Goal: Navigation & Orientation: Find specific page/section

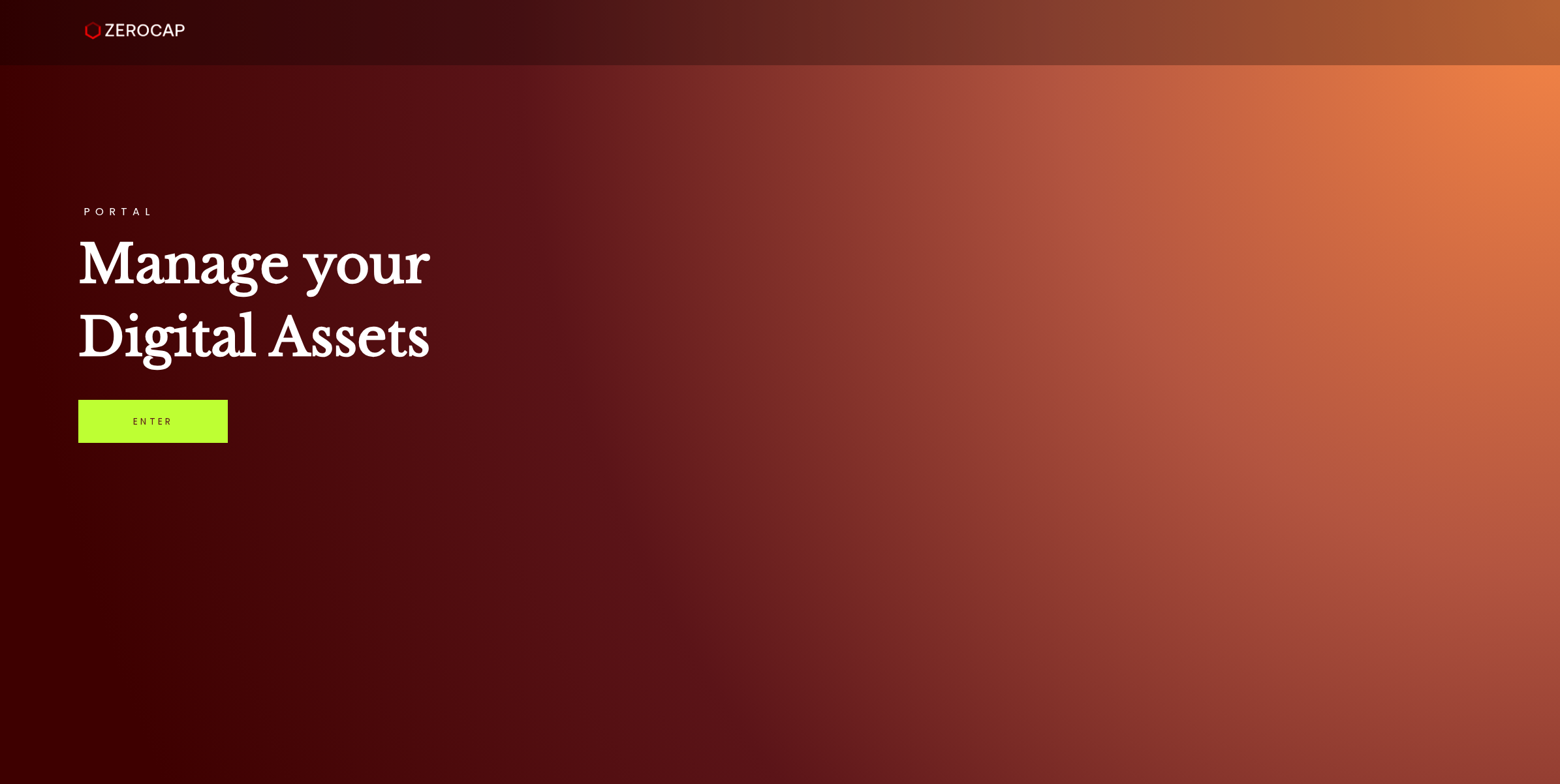
click at [137, 431] on link "Enter" at bounding box center [153, 422] width 150 height 43
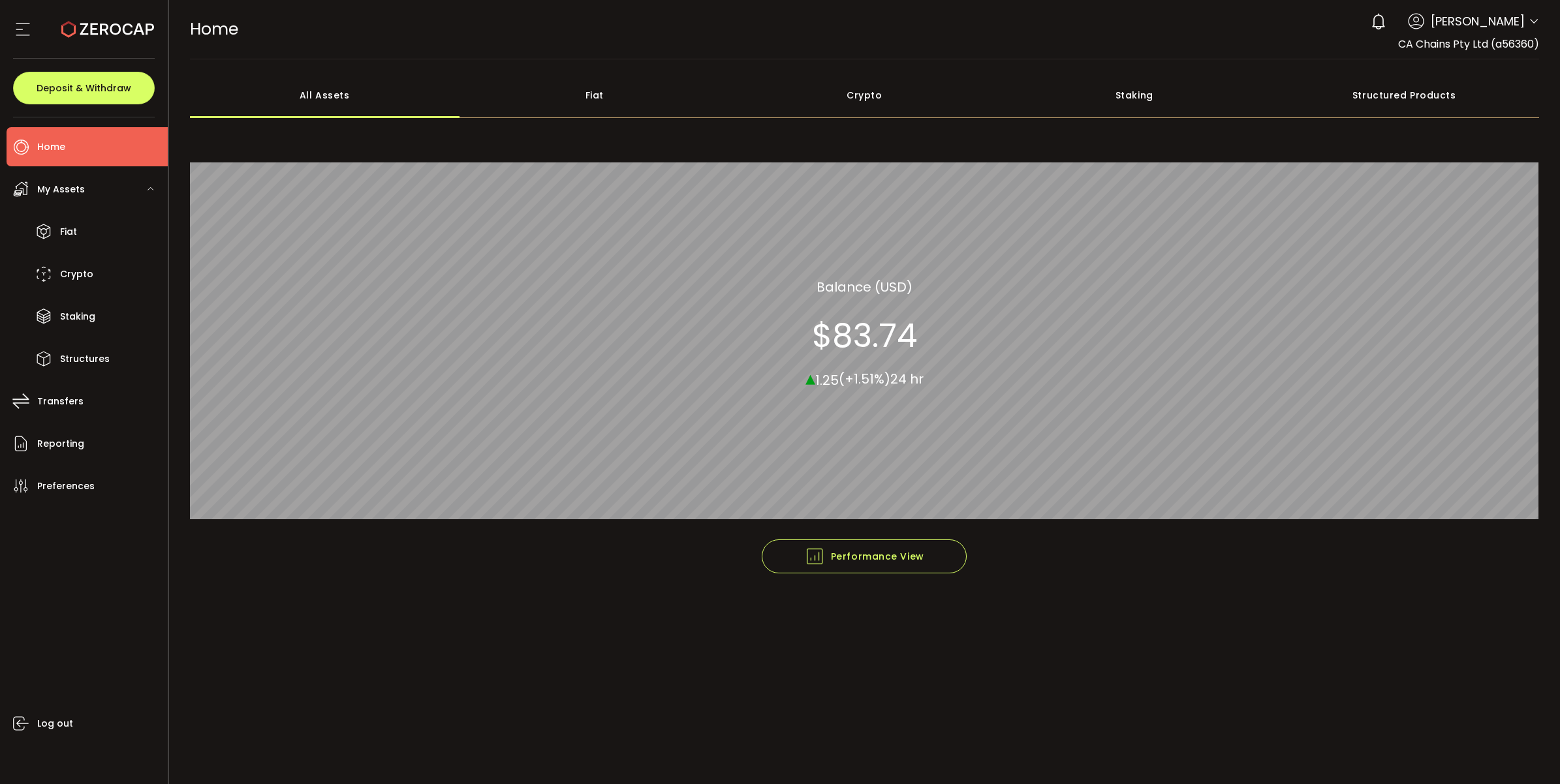
click at [73, 197] on span "My Assets" at bounding box center [61, 189] width 48 height 19
click at [98, 153] on li "Home" at bounding box center [87, 147] width 161 height 39
click at [20, 30] on icon at bounding box center [22, 29] width 20 height 20
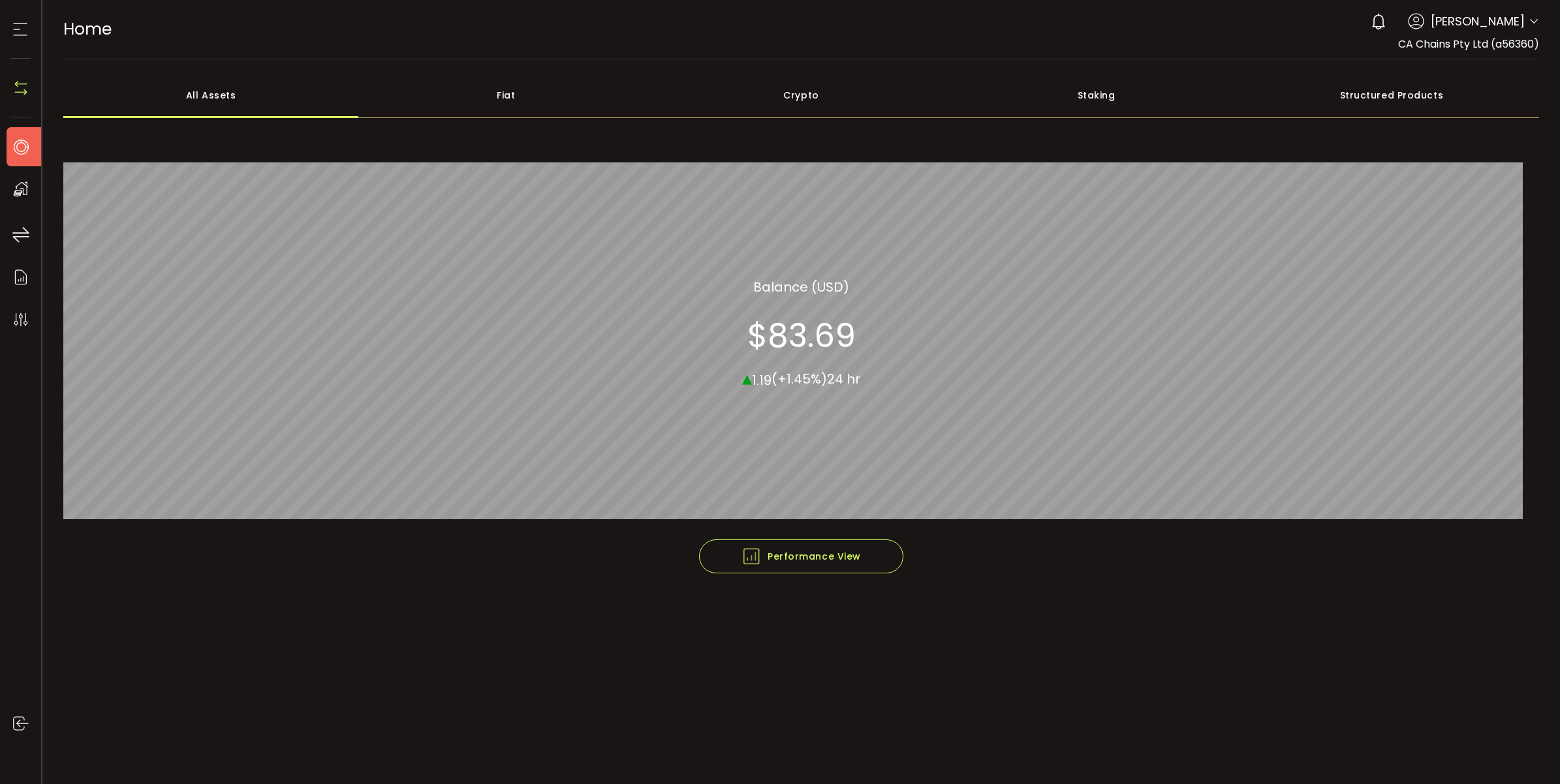
click at [20, 30] on icon at bounding box center [20, 29] width 20 height 20
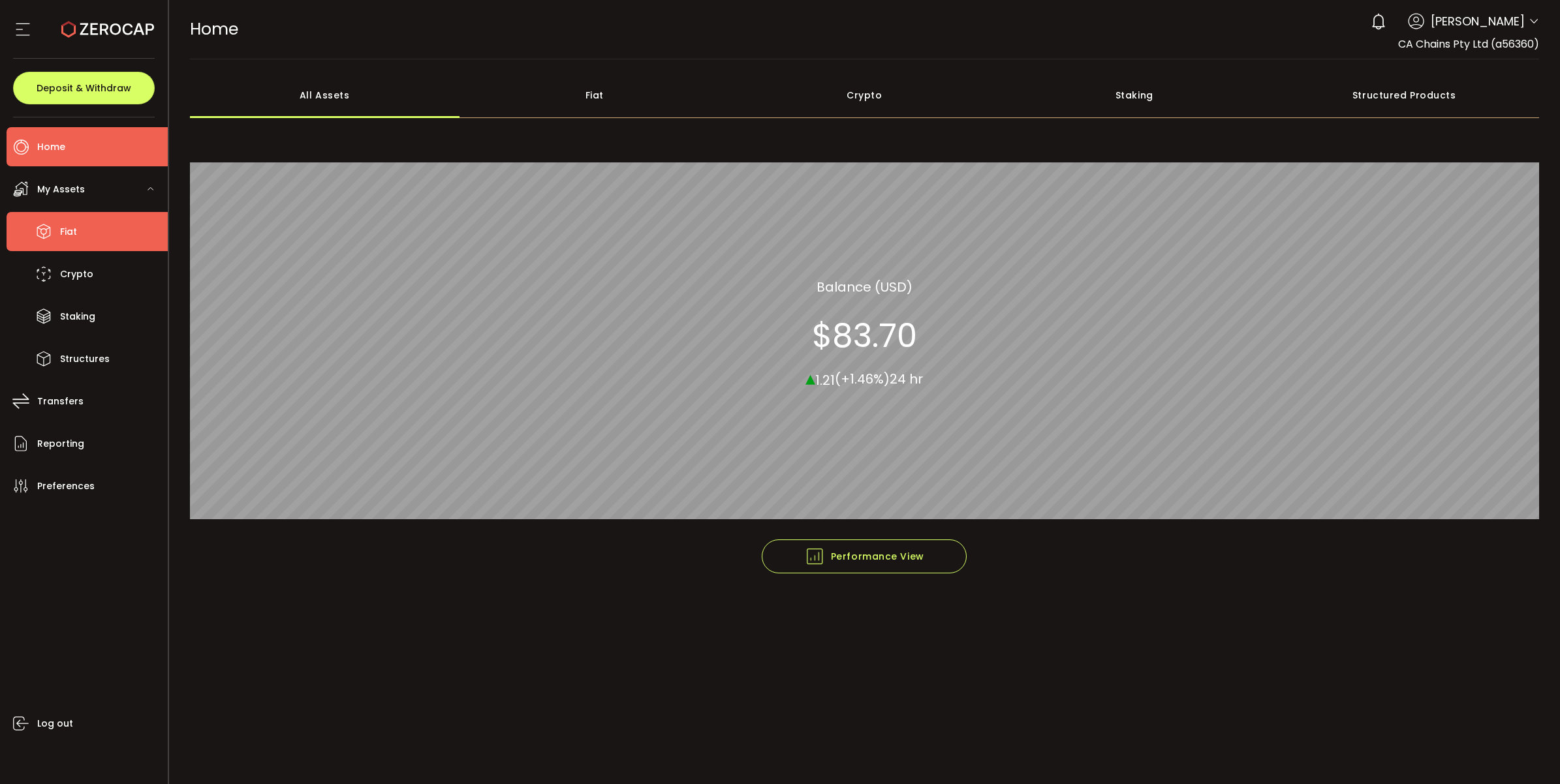
click at [100, 238] on li "Fiat" at bounding box center [87, 231] width 161 height 39
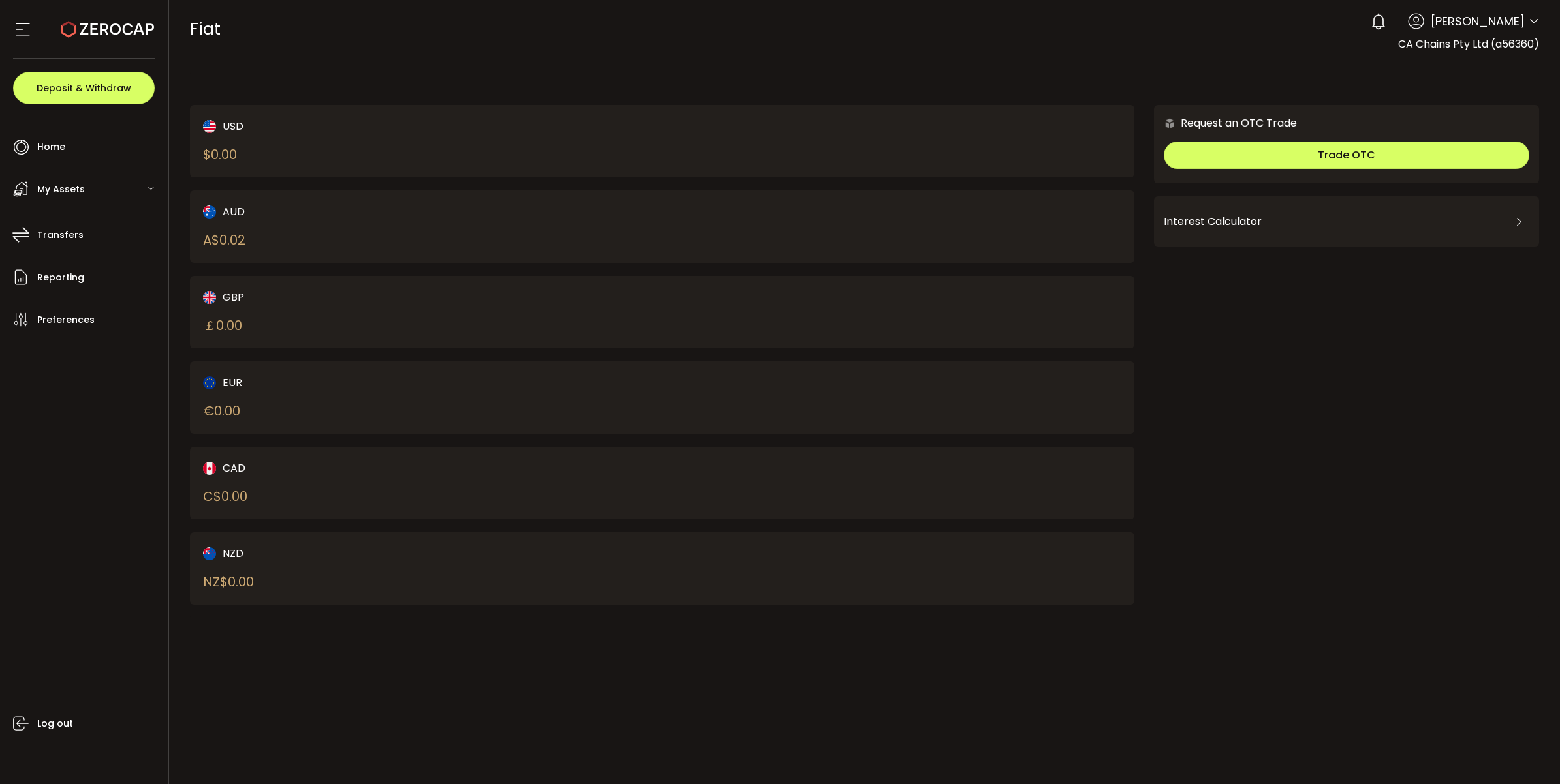
click at [104, 189] on div "My Assets" at bounding box center [87, 189] width 161 height 39
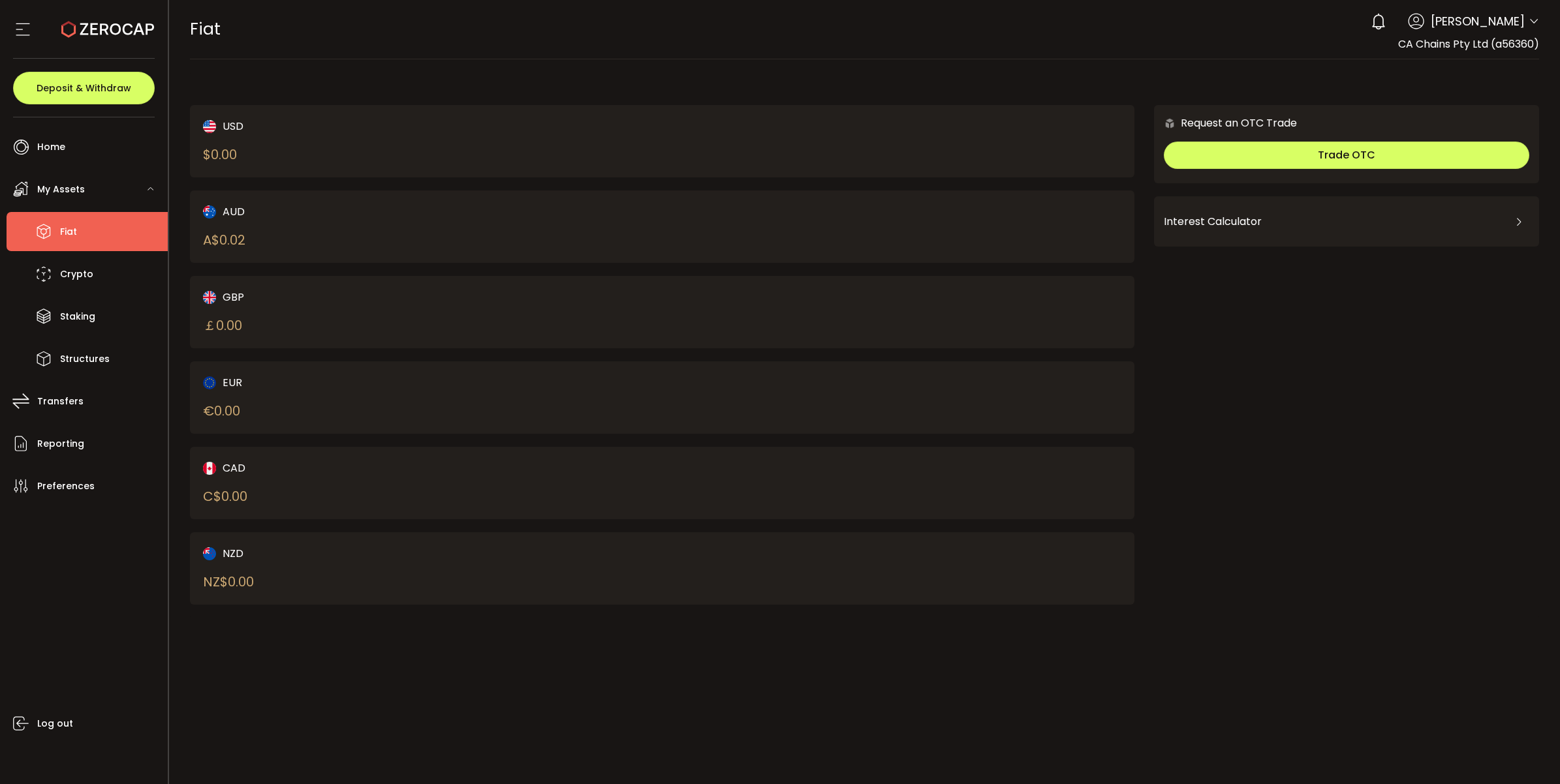
click at [111, 194] on div "My Assets" at bounding box center [87, 189] width 161 height 39
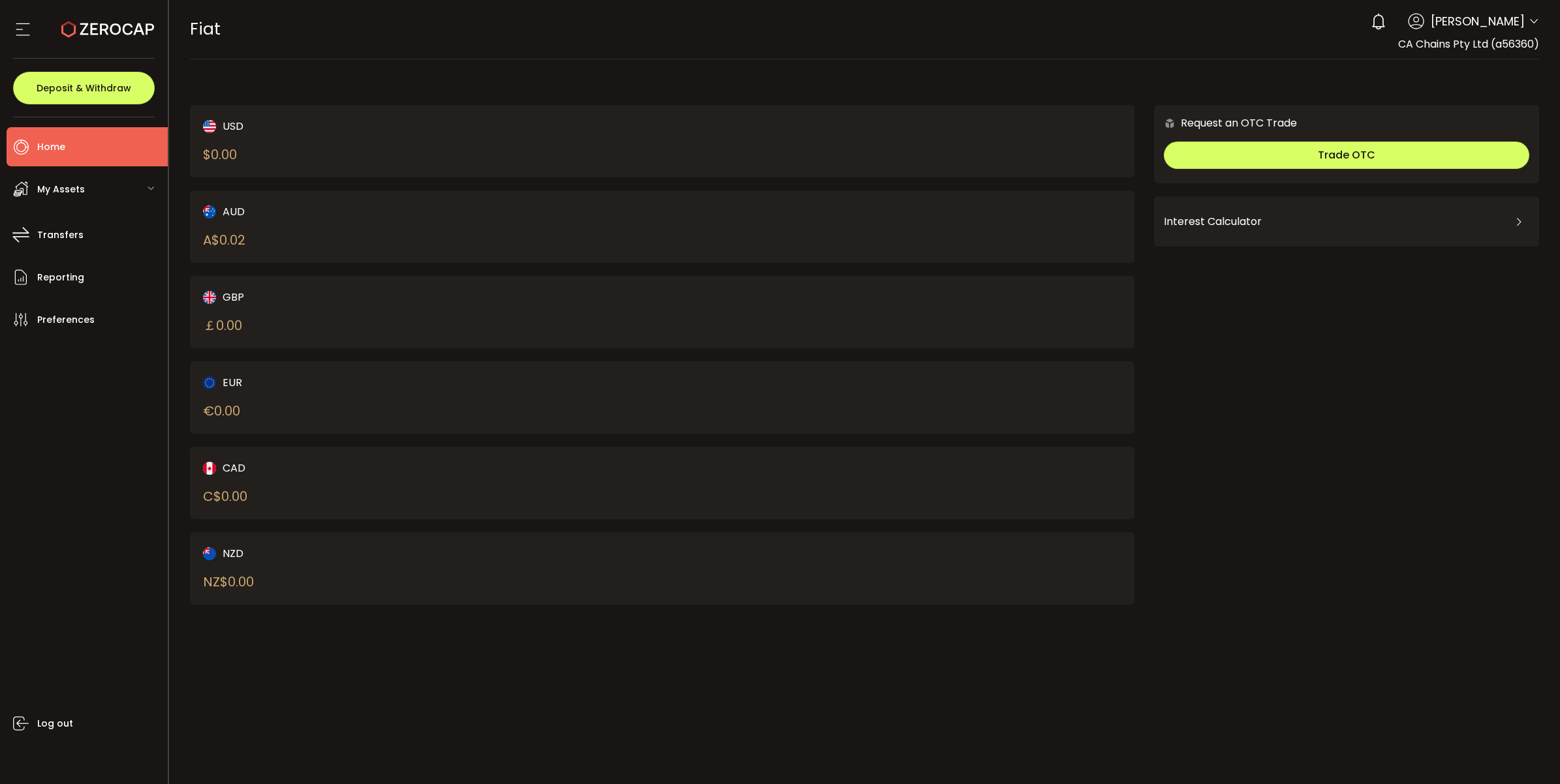
click at [91, 144] on li "Home" at bounding box center [87, 147] width 161 height 39
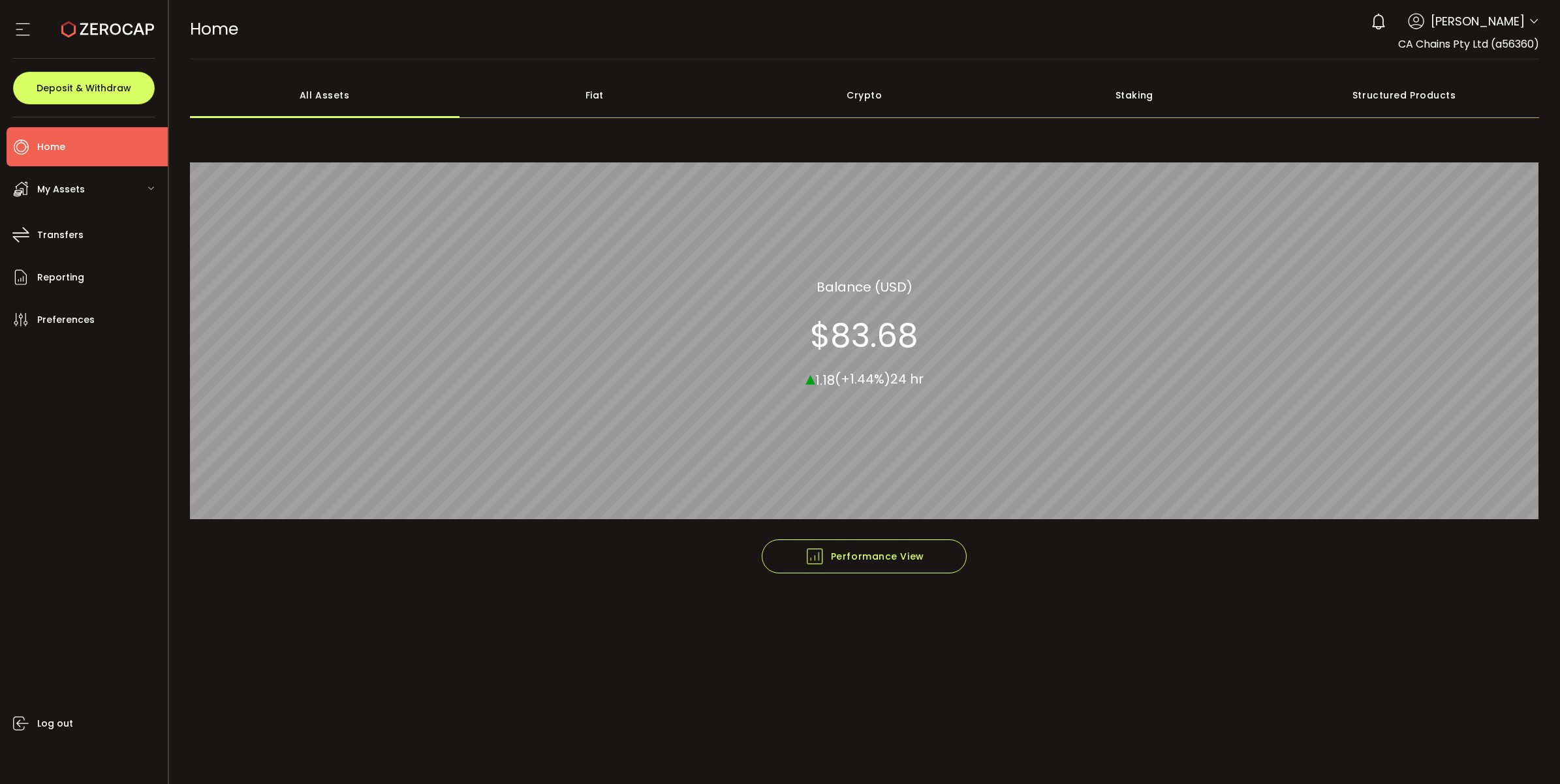
click at [91, 189] on div "My Assets" at bounding box center [87, 189] width 161 height 39
click at [614, 93] on div "Fiat" at bounding box center [594, 95] width 270 height 46
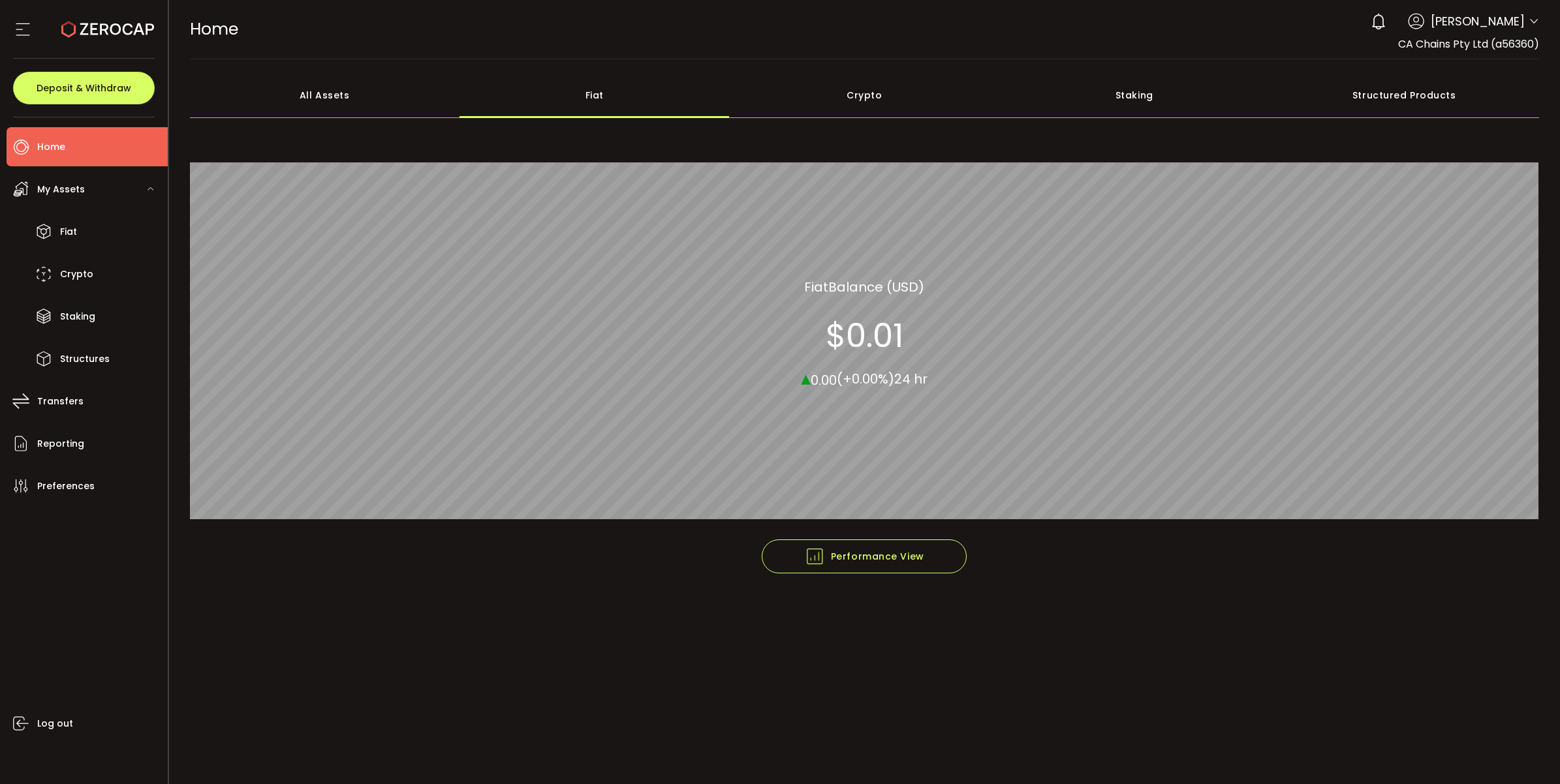
click at [781, 95] on div "Crypto" at bounding box center [865, 95] width 270 height 46
drag, startPoint x: 1132, startPoint y: 98, endPoint x: 1148, endPoint y: 98, distance: 16.0
click at [1132, 98] on div "Staking" at bounding box center [1134, 95] width 270 height 46
click at [1381, 96] on div "Structured Products" at bounding box center [1404, 95] width 270 height 46
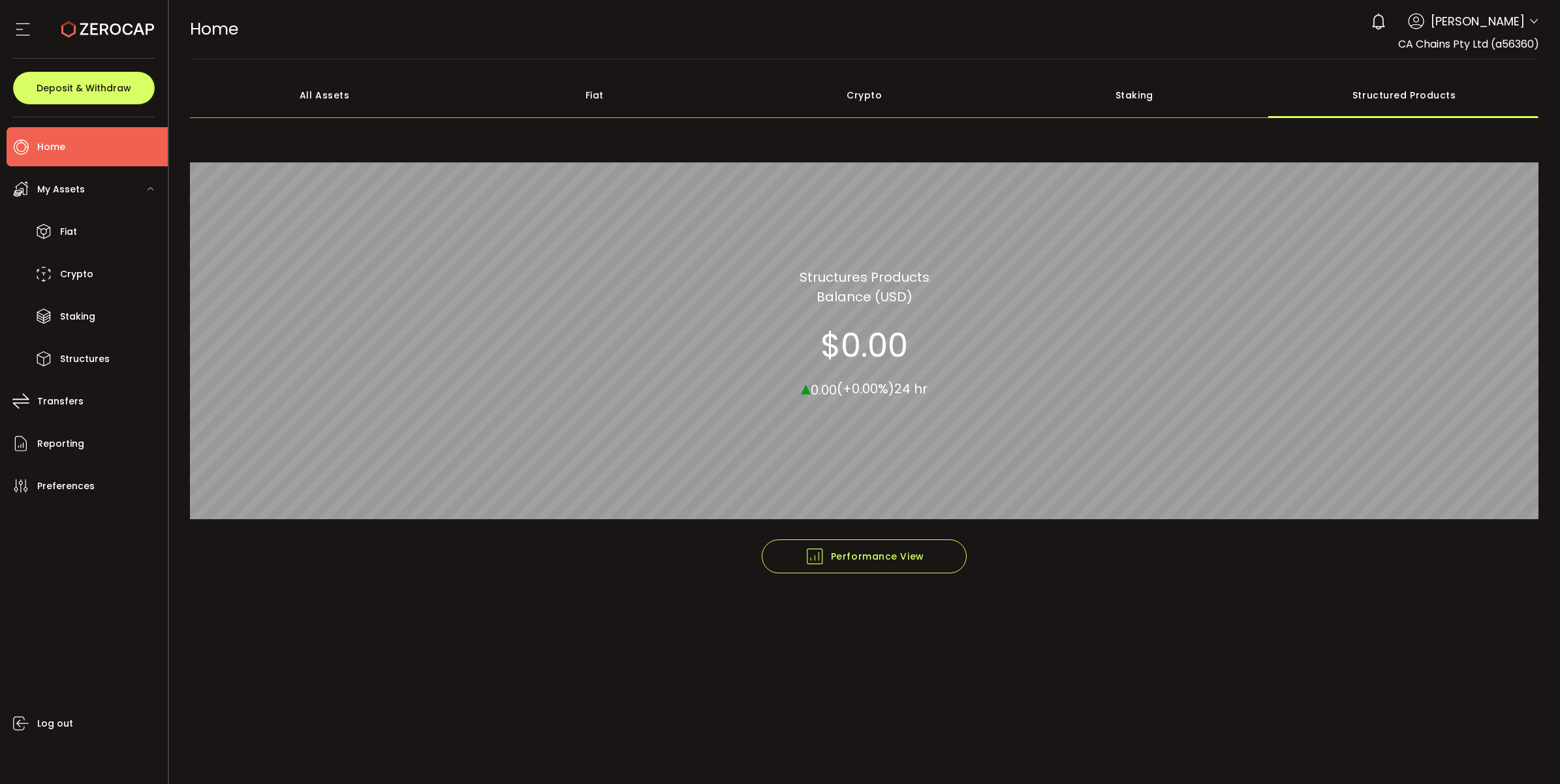
click at [77, 190] on span "My Assets" at bounding box center [61, 189] width 48 height 19
click at [93, 190] on div "My Assets" at bounding box center [87, 189] width 161 height 39
click at [102, 223] on li "Fiat" at bounding box center [87, 231] width 161 height 39
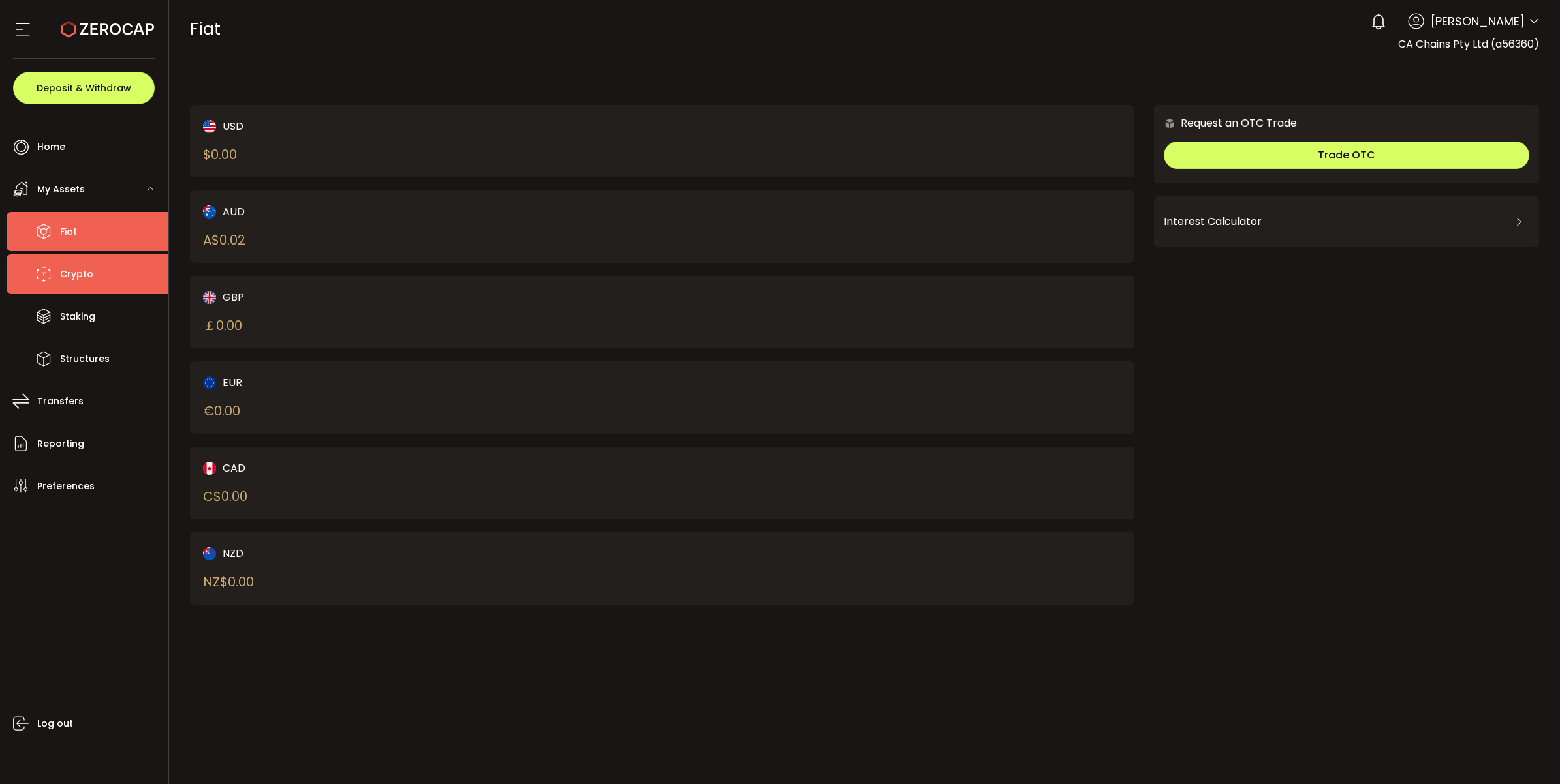
click at [102, 265] on li "Crypto" at bounding box center [87, 274] width 161 height 39
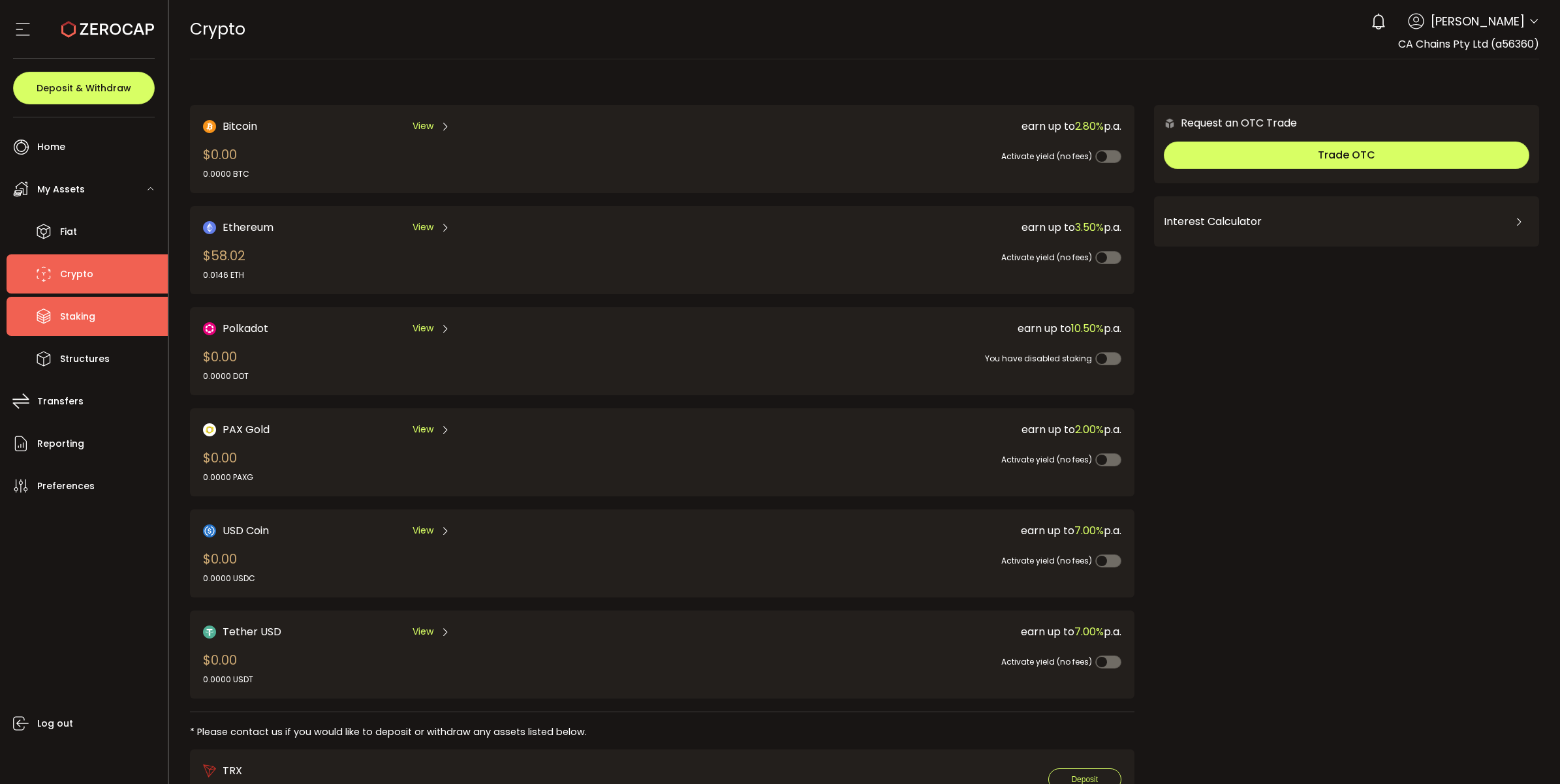
click at [97, 304] on li "Staking" at bounding box center [87, 316] width 161 height 39
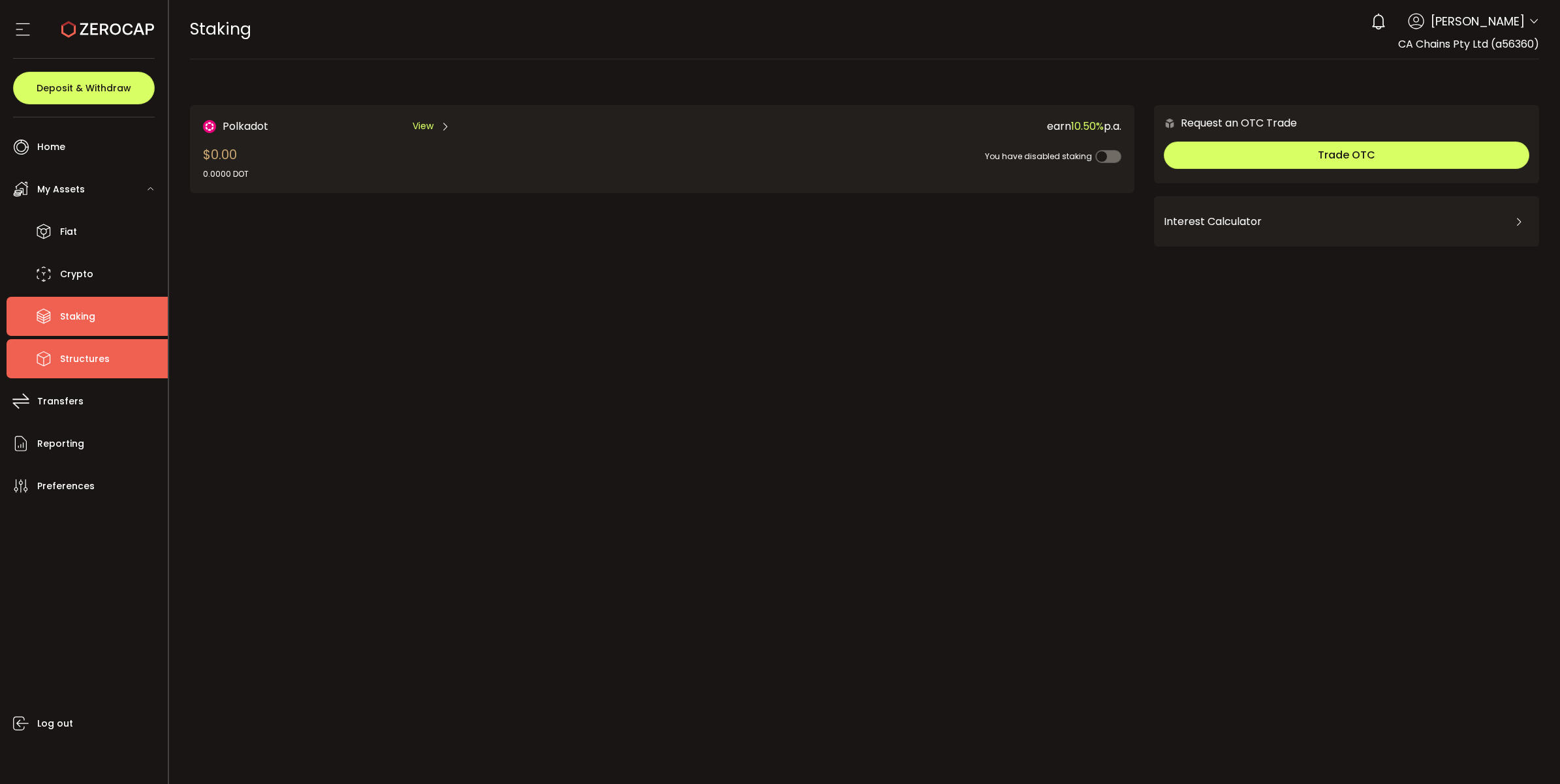
click at [110, 357] on li "Structures" at bounding box center [87, 359] width 161 height 39
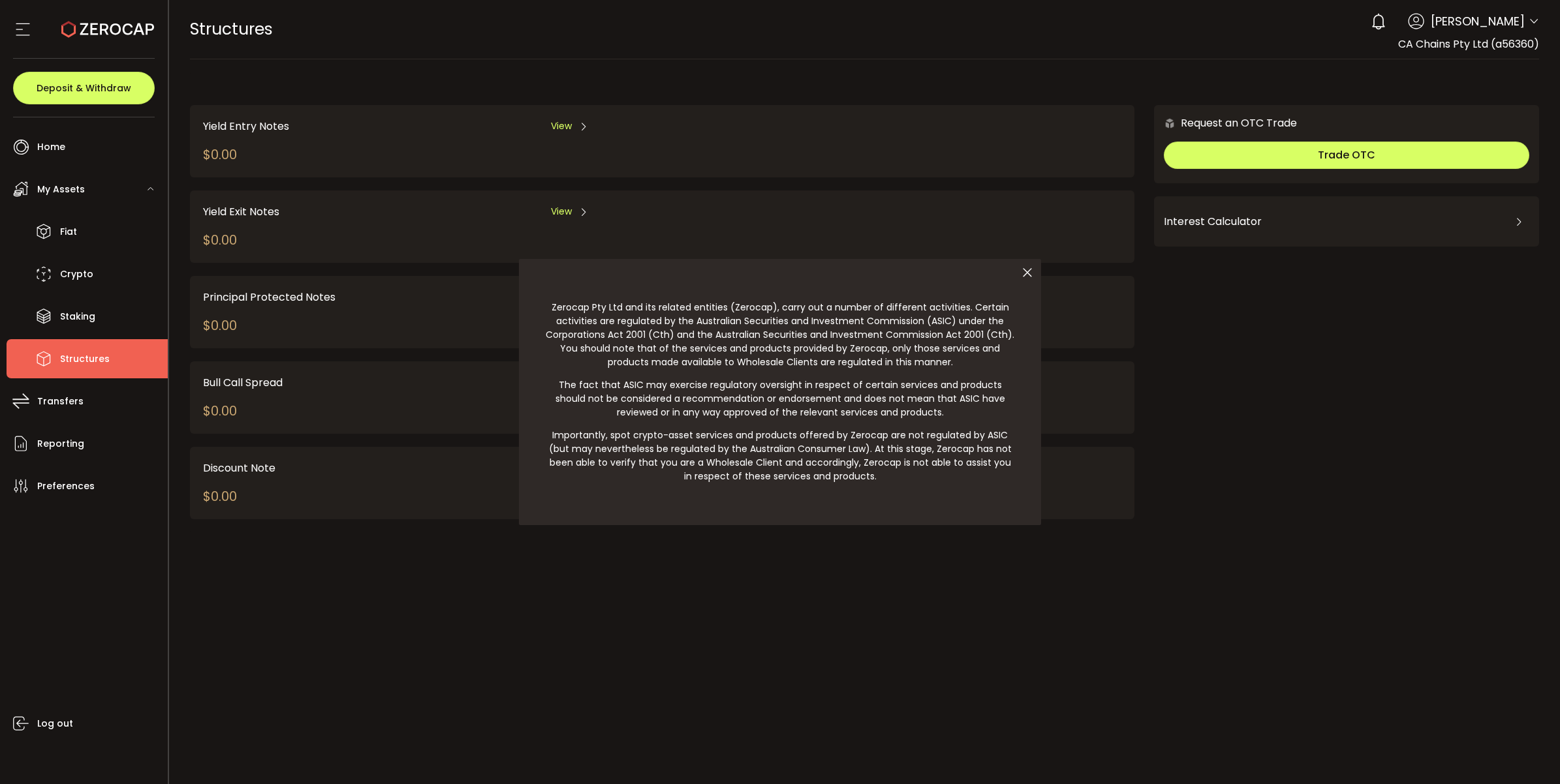
click at [90, 442] on div at bounding box center [780, 392] width 1560 height 784
click at [72, 137] on div at bounding box center [780, 392] width 1560 height 784
click at [43, 135] on div at bounding box center [780, 392] width 1560 height 784
click at [14, 30] on div at bounding box center [780, 392] width 1560 height 784
click at [27, 34] on div at bounding box center [780, 392] width 1560 height 784
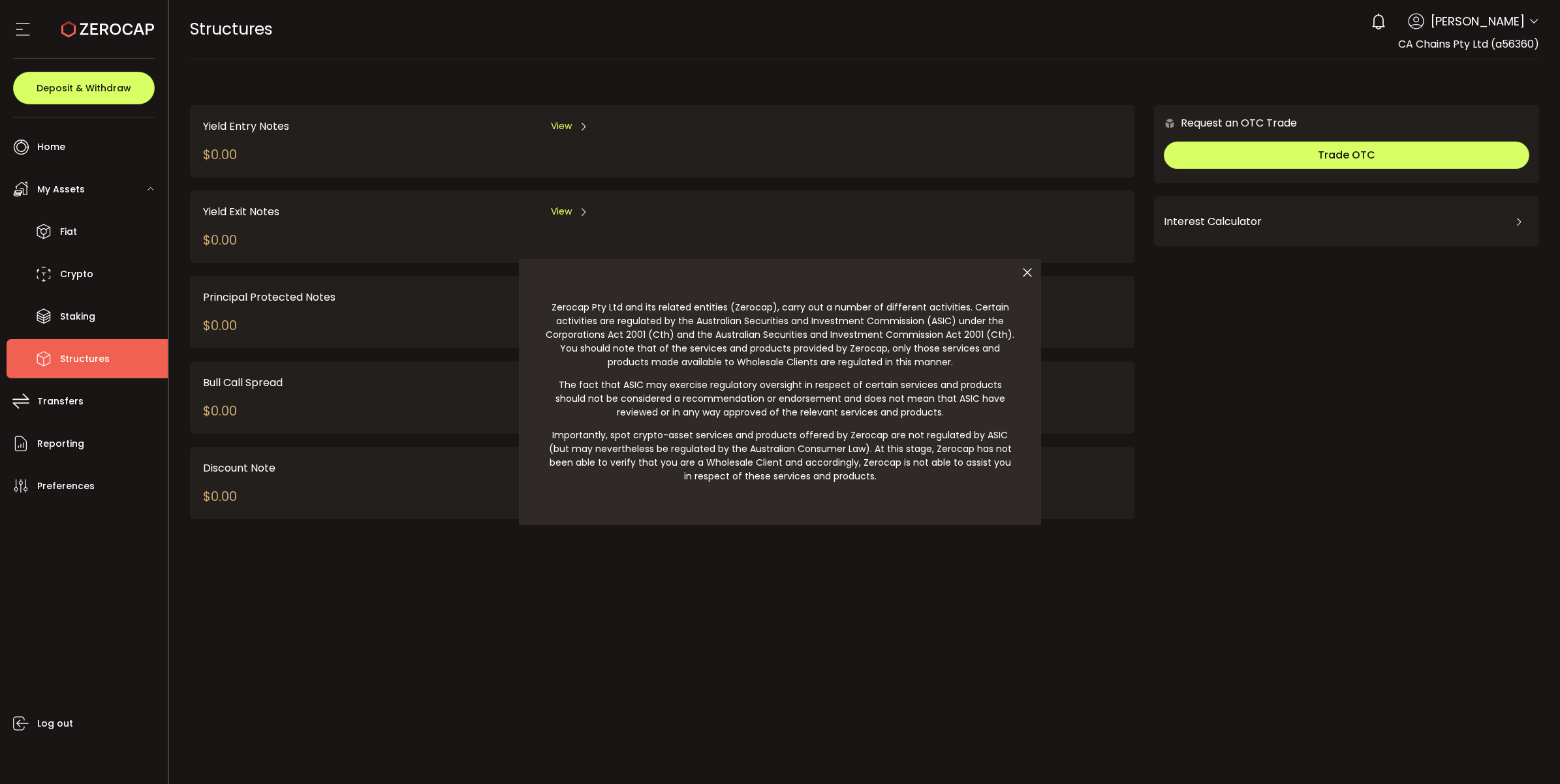
click at [380, 27] on div at bounding box center [780, 392] width 1560 height 784
click at [1027, 265] on icon at bounding box center [1027, 273] width 27 height 27
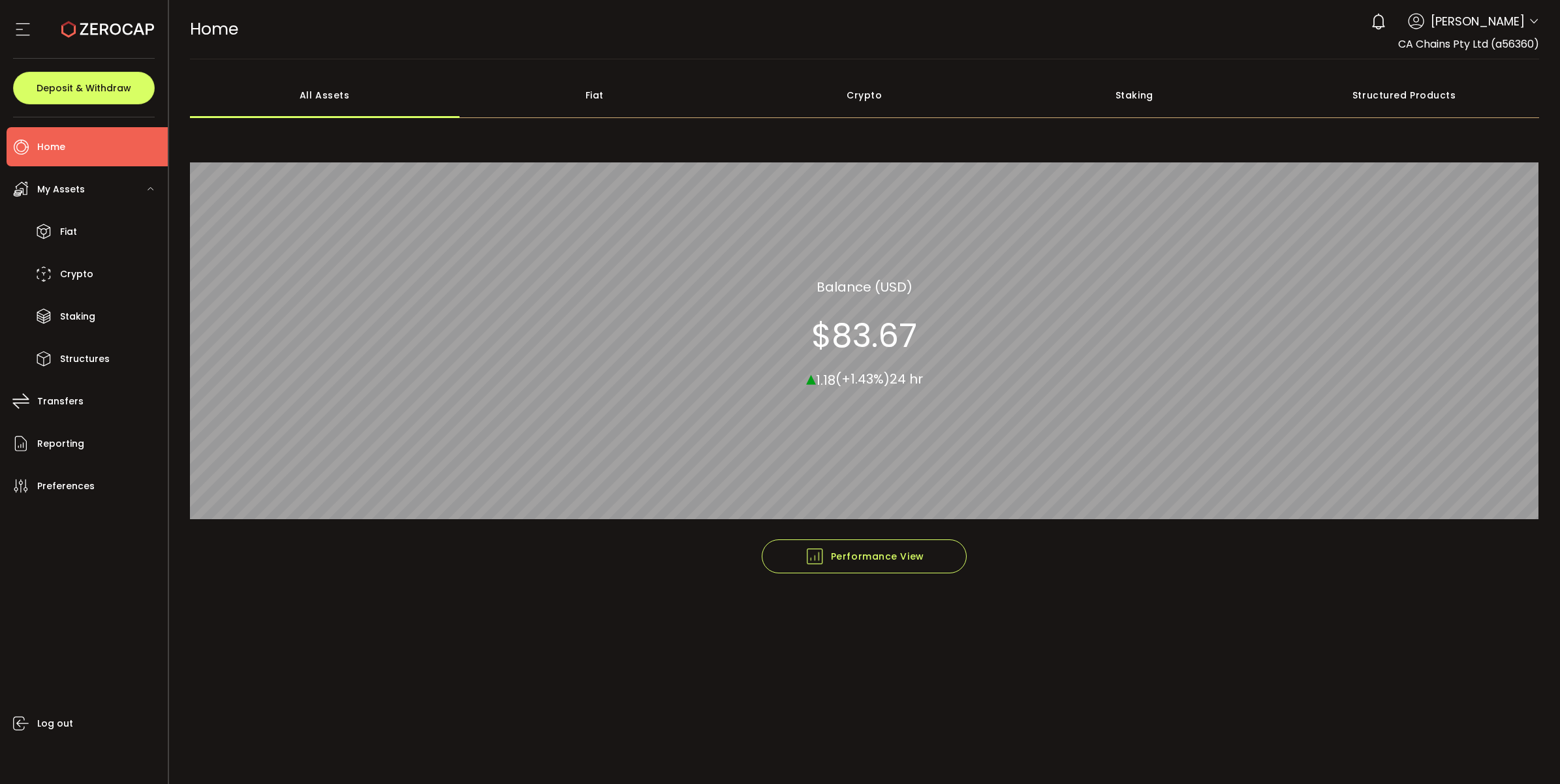
click at [51, 145] on span "Home" at bounding box center [51, 147] width 28 height 19
click at [138, 201] on div "My Assets" at bounding box center [87, 189] width 161 height 39
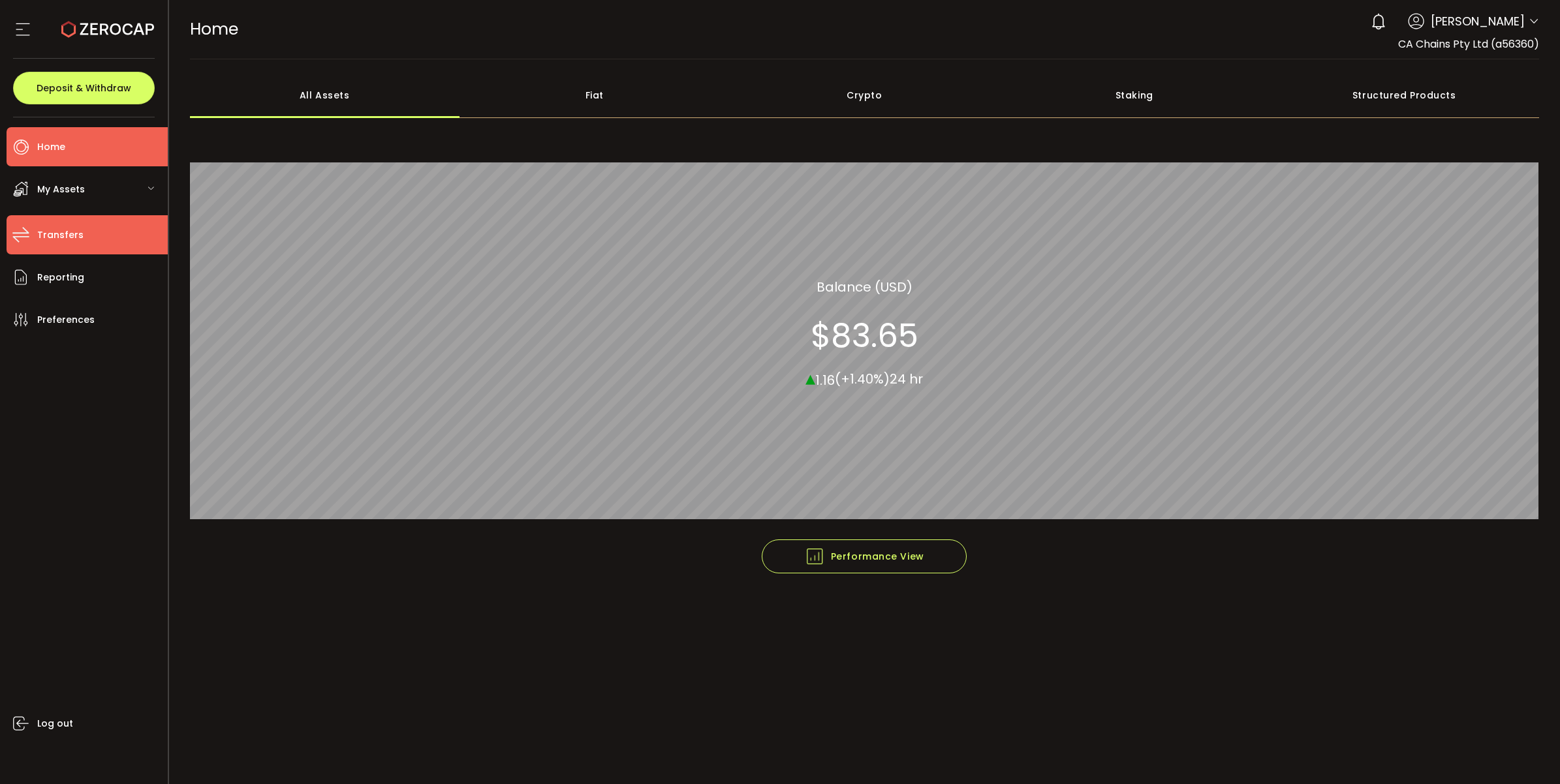
drag, startPoint x: 108, startPoint y: 230, endPoint x: 110, endPoint y: 242, distance: 12.2
click at [109, 236] on li "Transfers" at bounding box center [87, 235] width 161 height 39
